Goal: Task Accomplishment & Management: Use online tool/utility

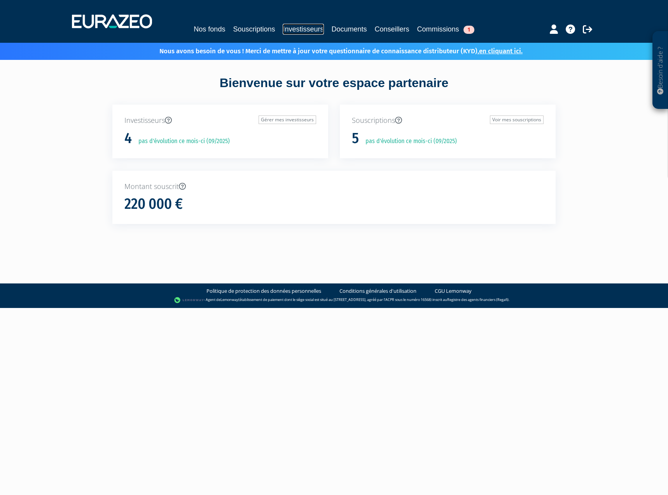
click at [297, 29] on link "Investisseurs" at bounding box center [303, 29] width 41 height 11
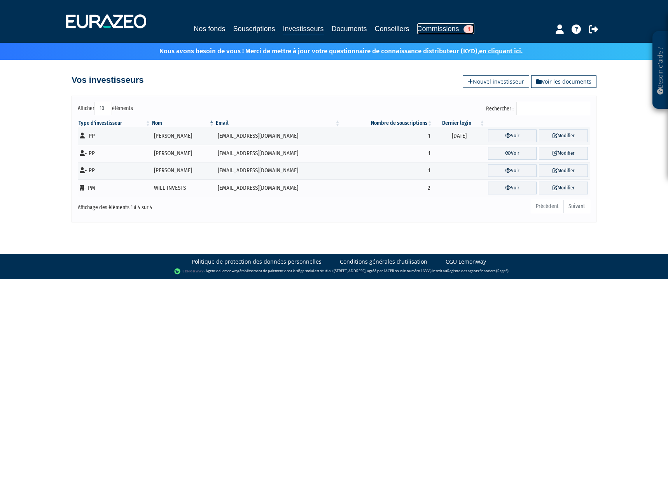
click at [445, 28] on link "Commissions 1" at bounding box center [445, 28] width 57 height 11
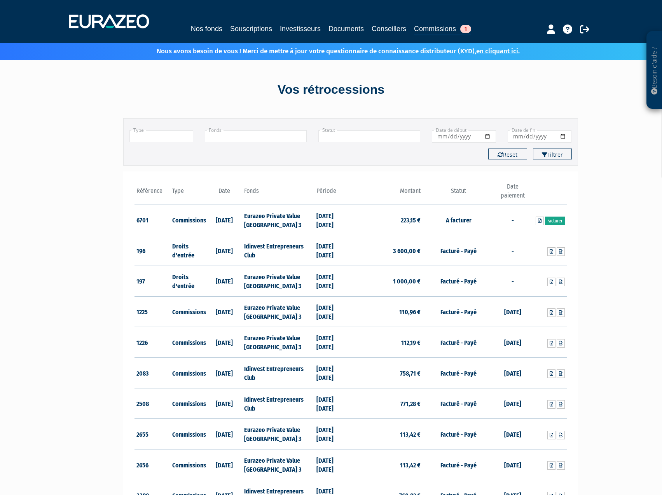
click at [560, 223] on link "Facturer" at bounding box center [555, 221] width 20 height 9
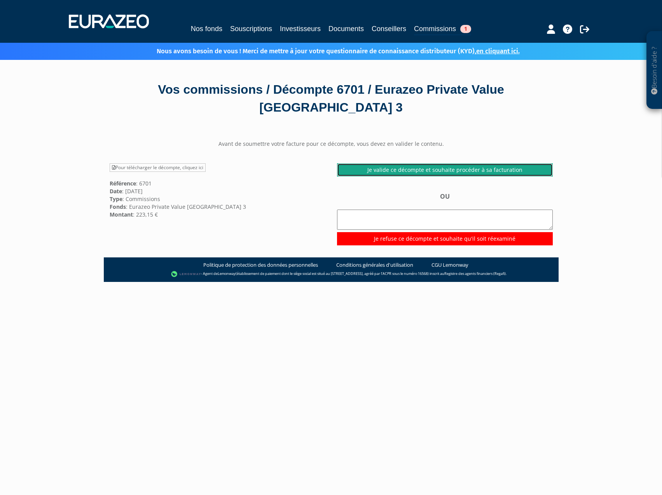
click at [427, 170] on link "Je valide ce décompte et souhaite procéder à sa facturation" at bounding box center [445, 169] width 216 height 13
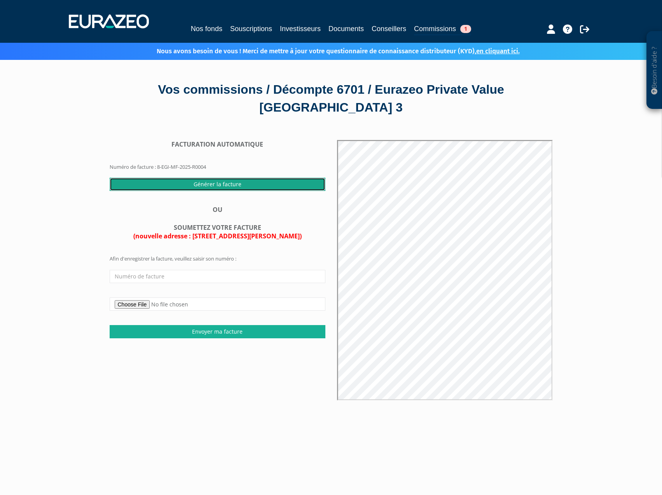
click at [228, 184] on input "Générer la facture" at bounding box center [218, 184] width 216 height 13
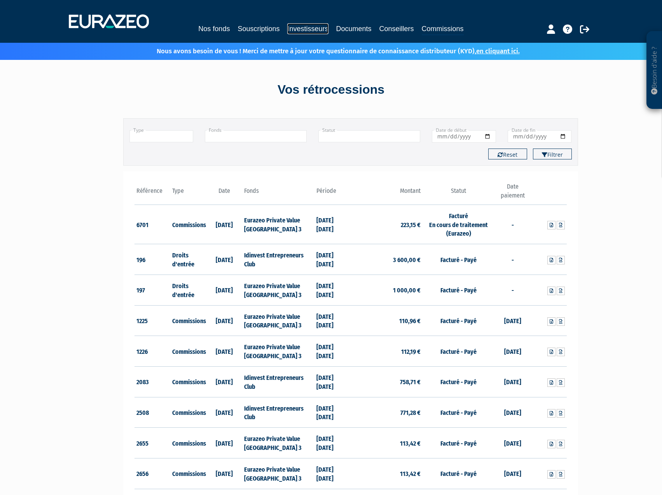
click at [320, 25] on link "Investisseurs" at bounding box center [307, 28] width 41 height 11
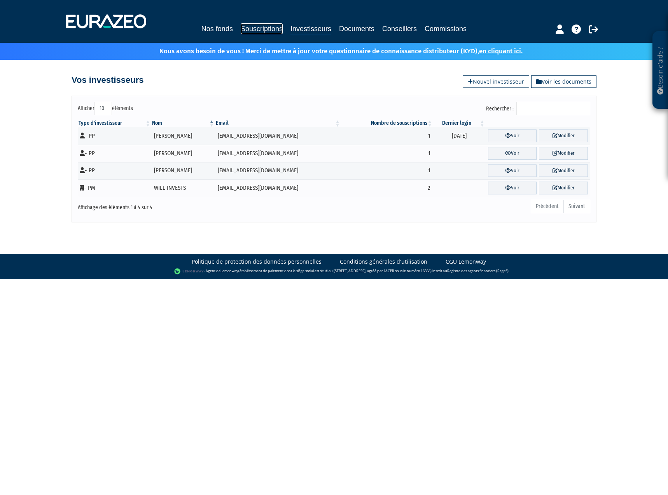
click at [256, 28] on link "Souscriptions" at bounding box center [262, 28] width 42 height 11
